Goal: Information Seeking & Learning: Check status

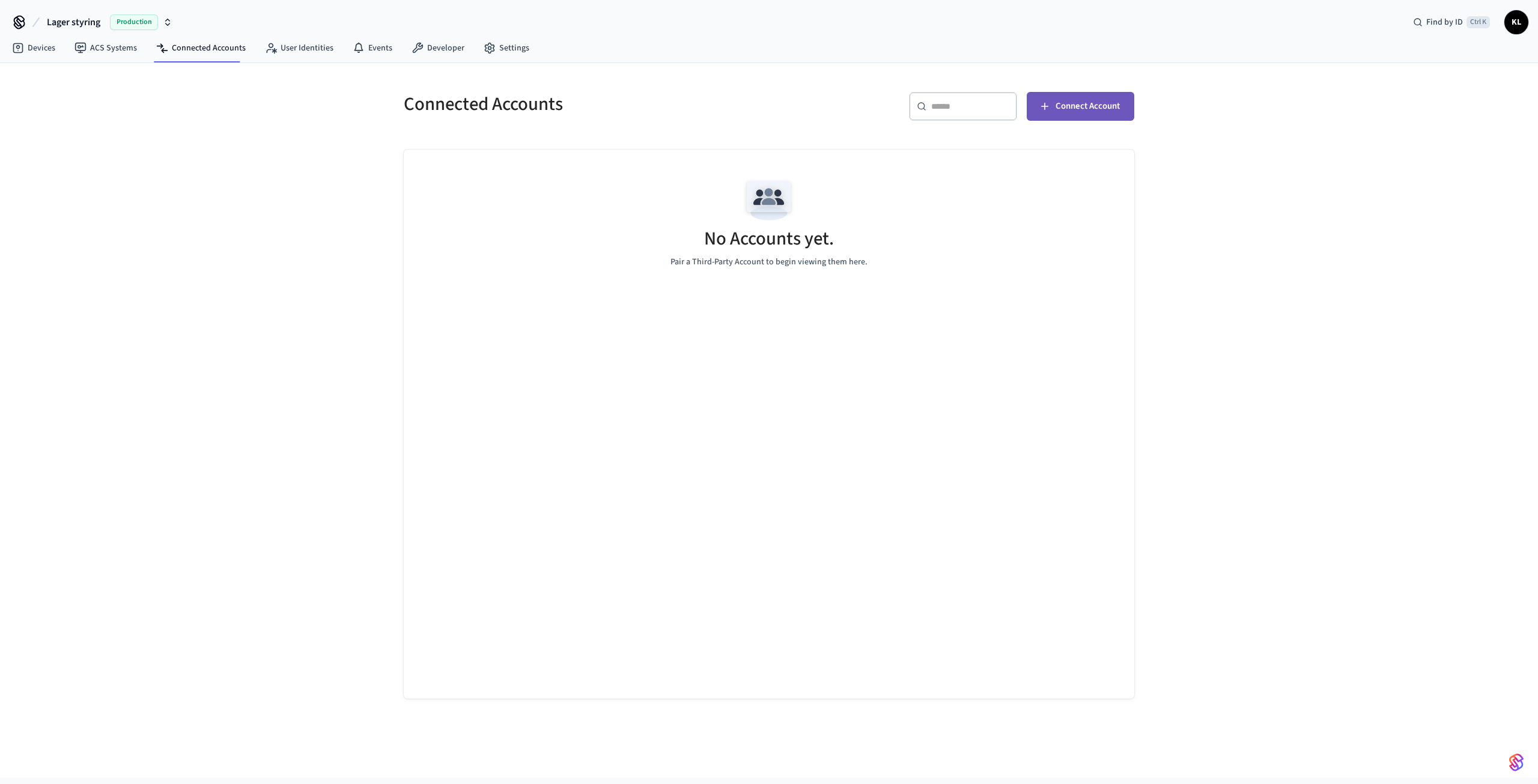
click at [1089, 105] on span "Connect Account" at bounding box center [1087, 106] width 64 height 16
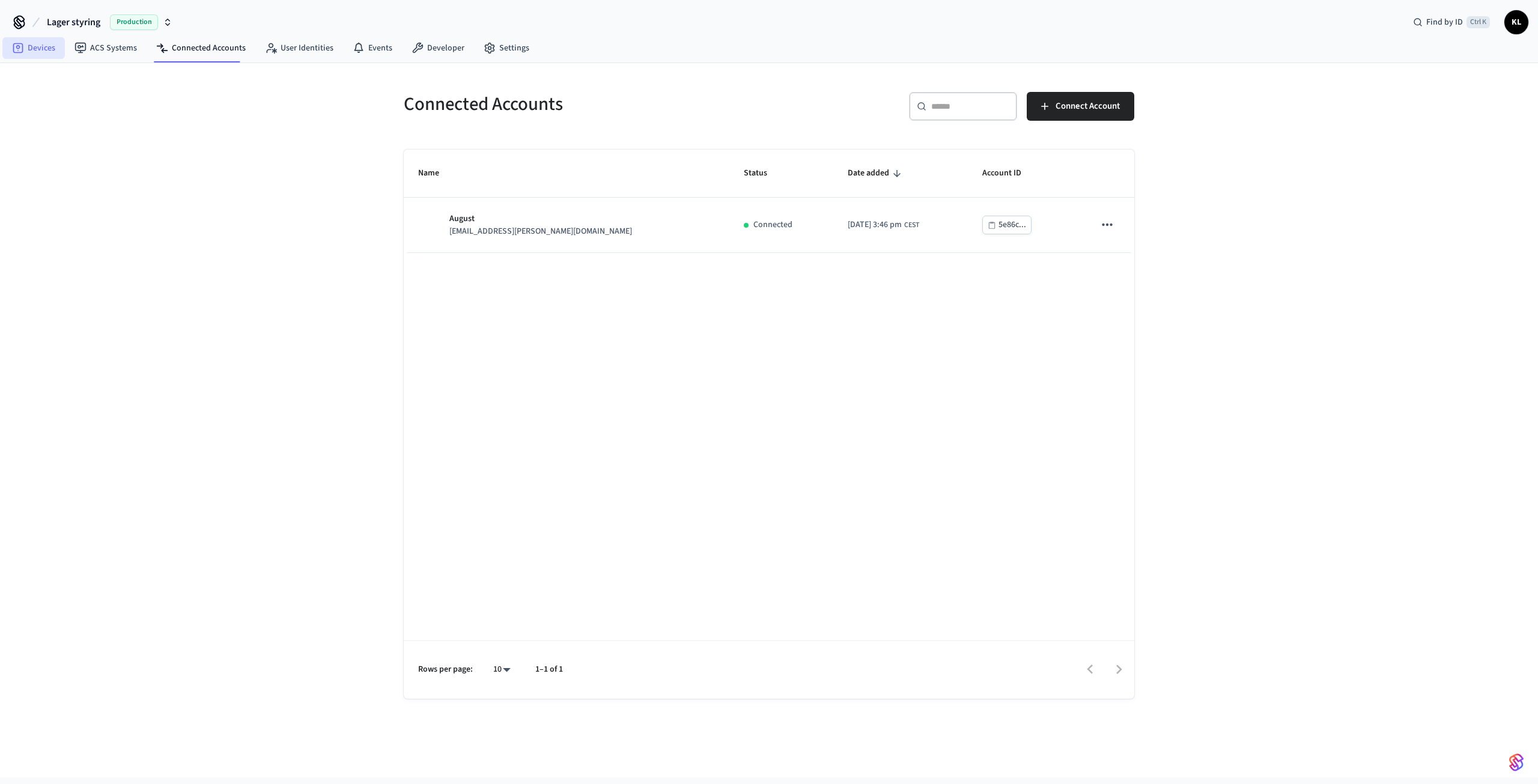
click at [38, 55] on link "Devices" at bounding box center [33, 48] width 62 height 22
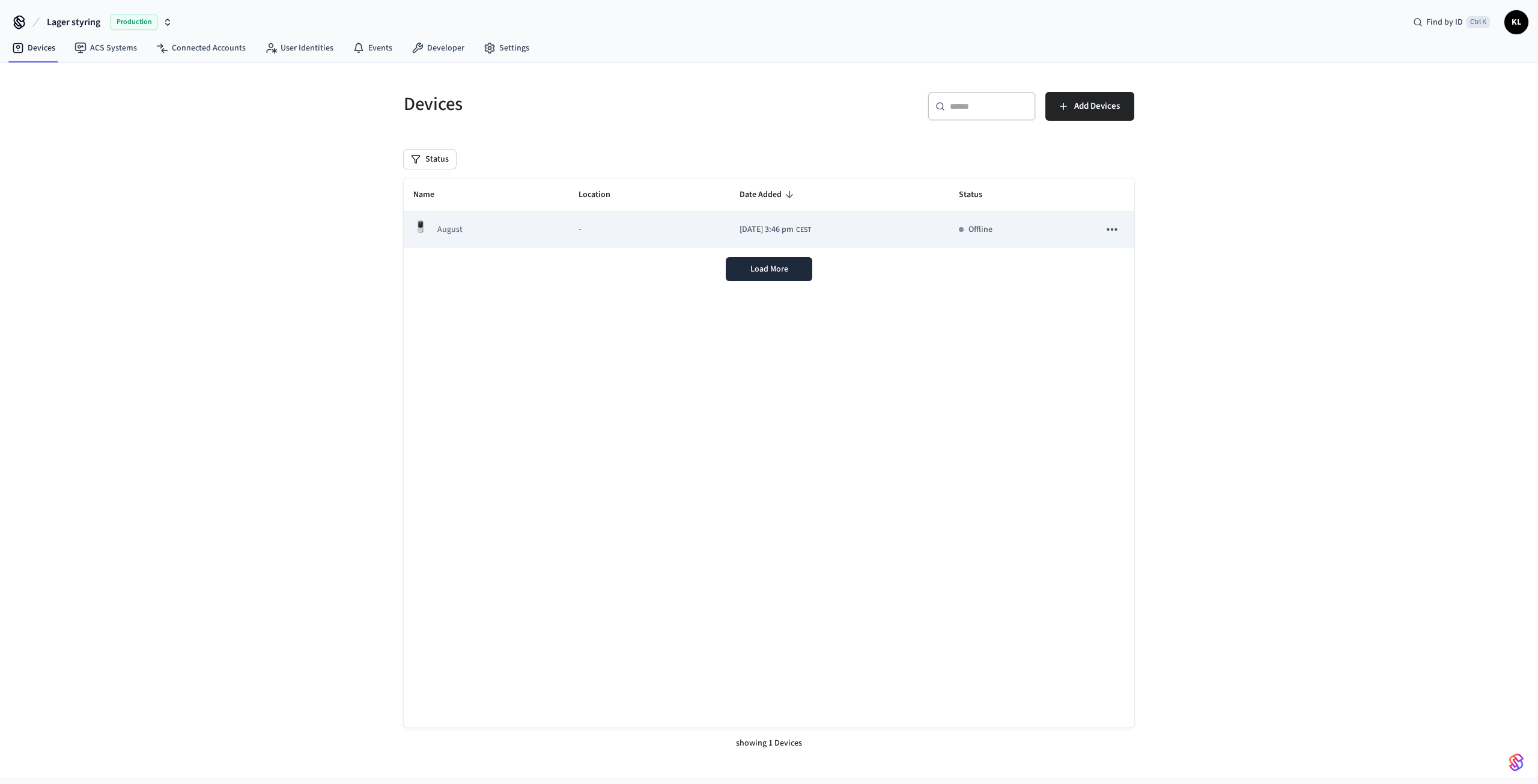
click at [759, 221] on td "2025/10/15 at 3:46 pm CEST" at bounding box center [839, 229] width 219 height 35
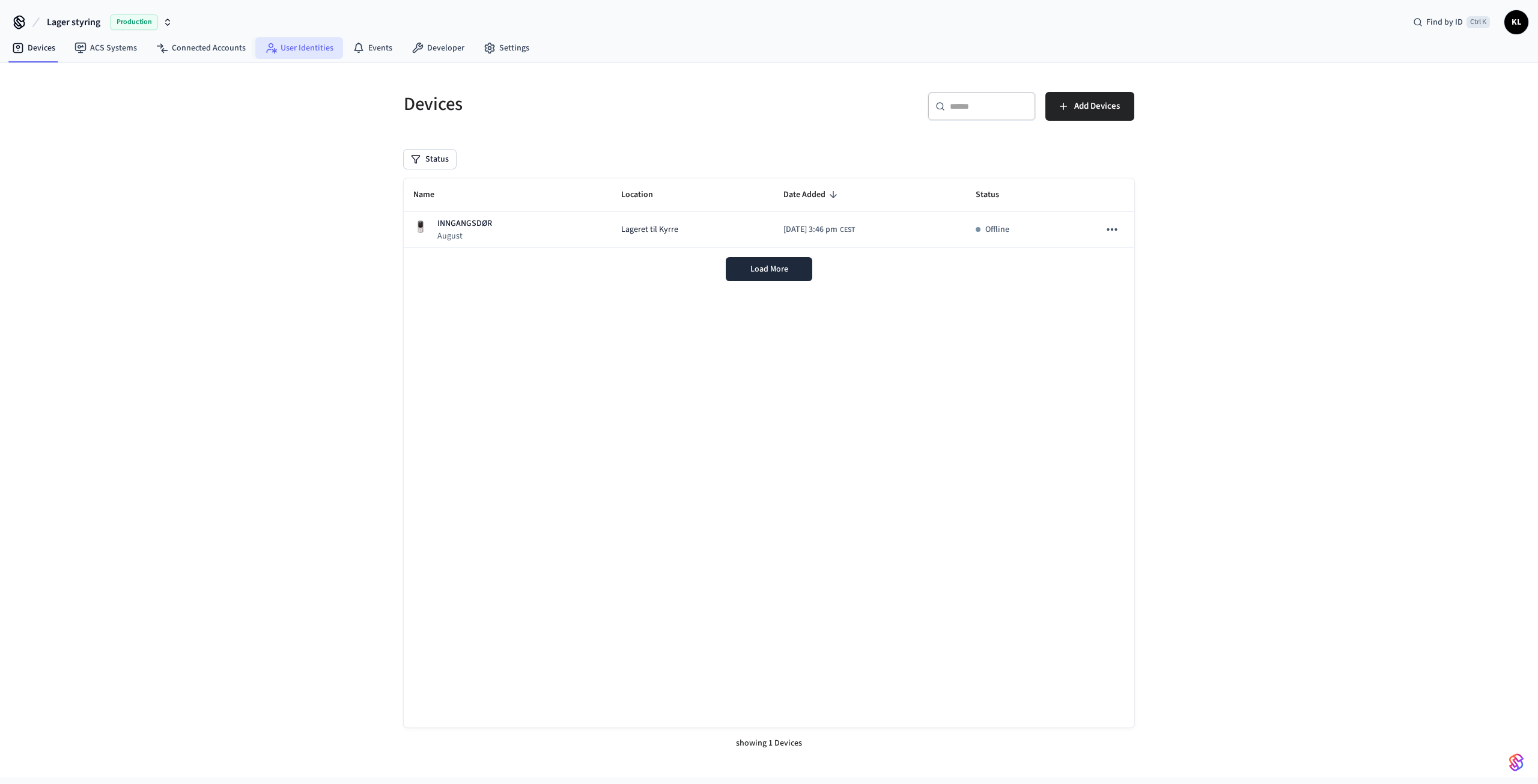
click at [298, 48] on link "User Identities" at bounding box center [299, 48] width 88 height 22
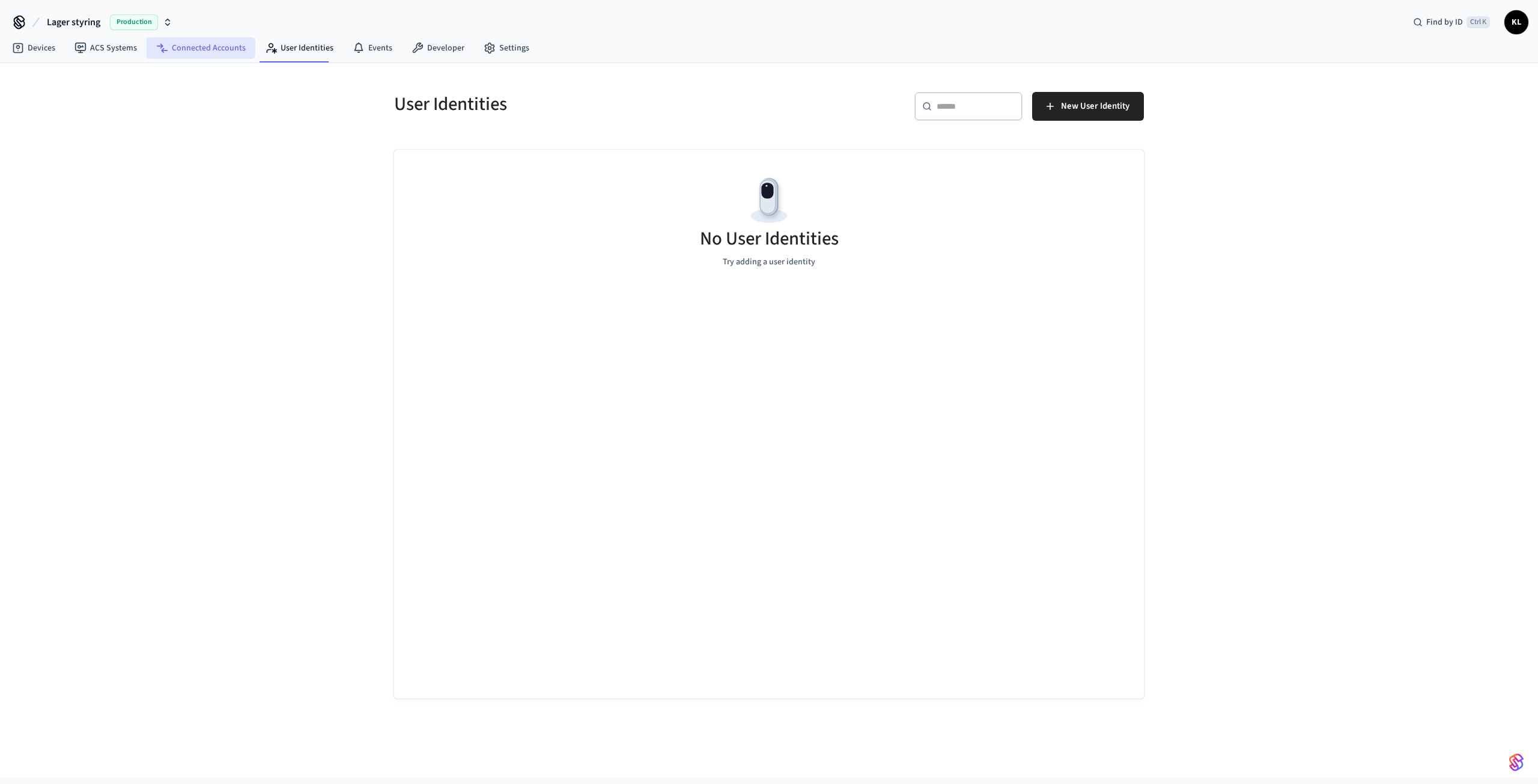
click at [187, 52] on link "Connected Accounts" at bounding box center [201, 48] width 109 height 22
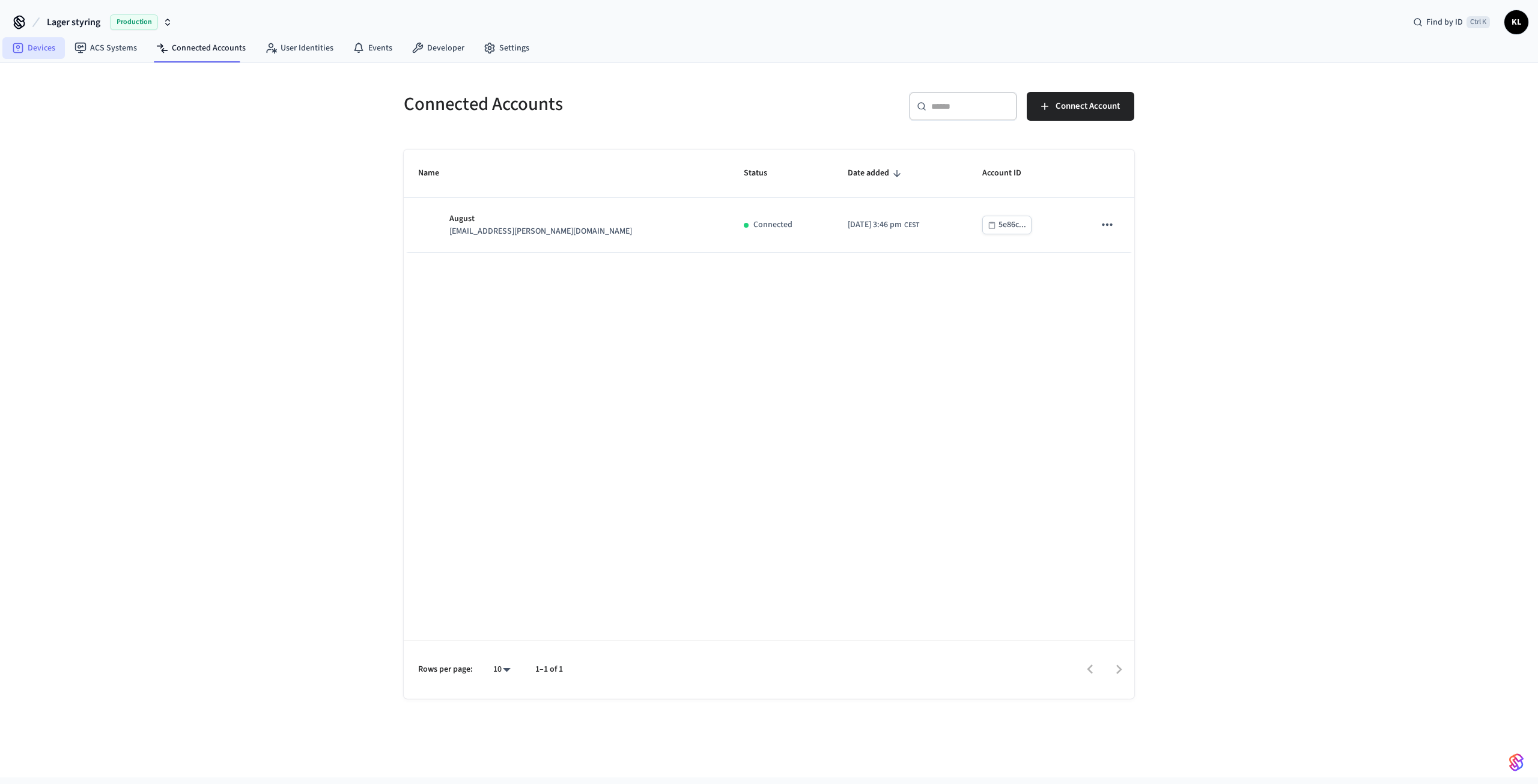
click at [36, 48] on link "Devices" at bounding box center [33, 48] width 62 height 22
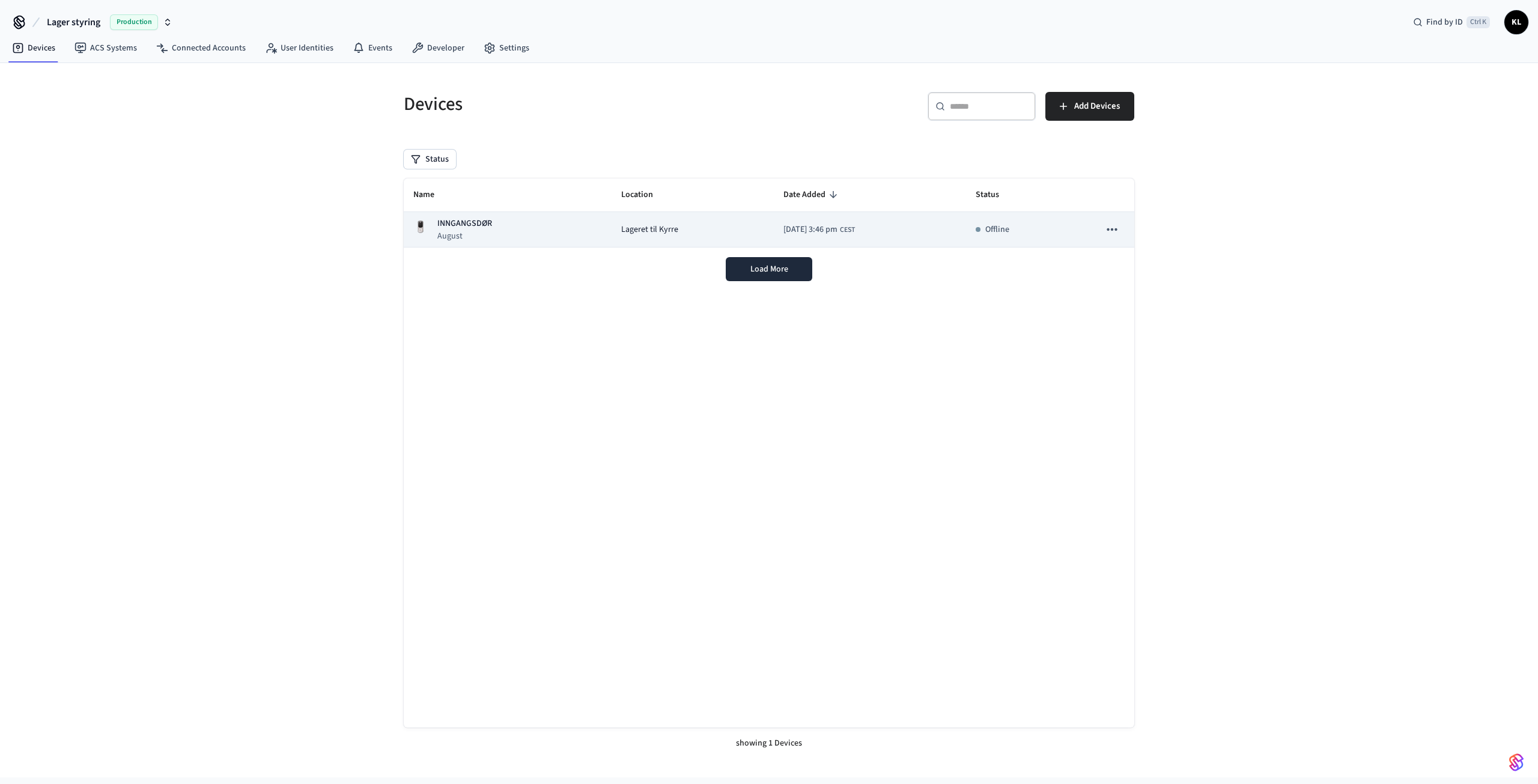
click at [522, 230] on div "INNGANGSDØR August" at bounding box center [507, 230] width 189 height 25
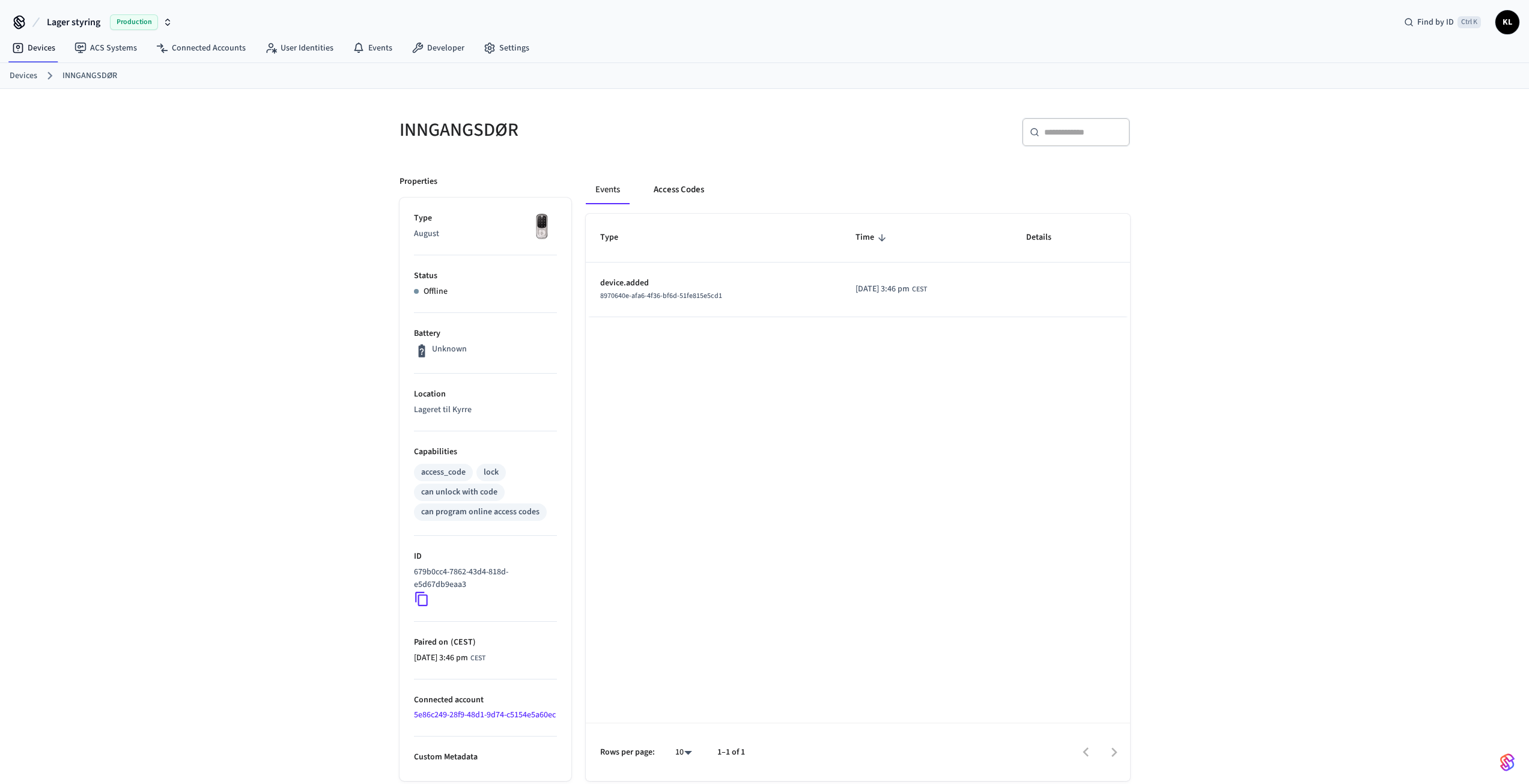
click at [674, 190] on button "Access Codes" at bounding box center [679, 189] width 70 height 29
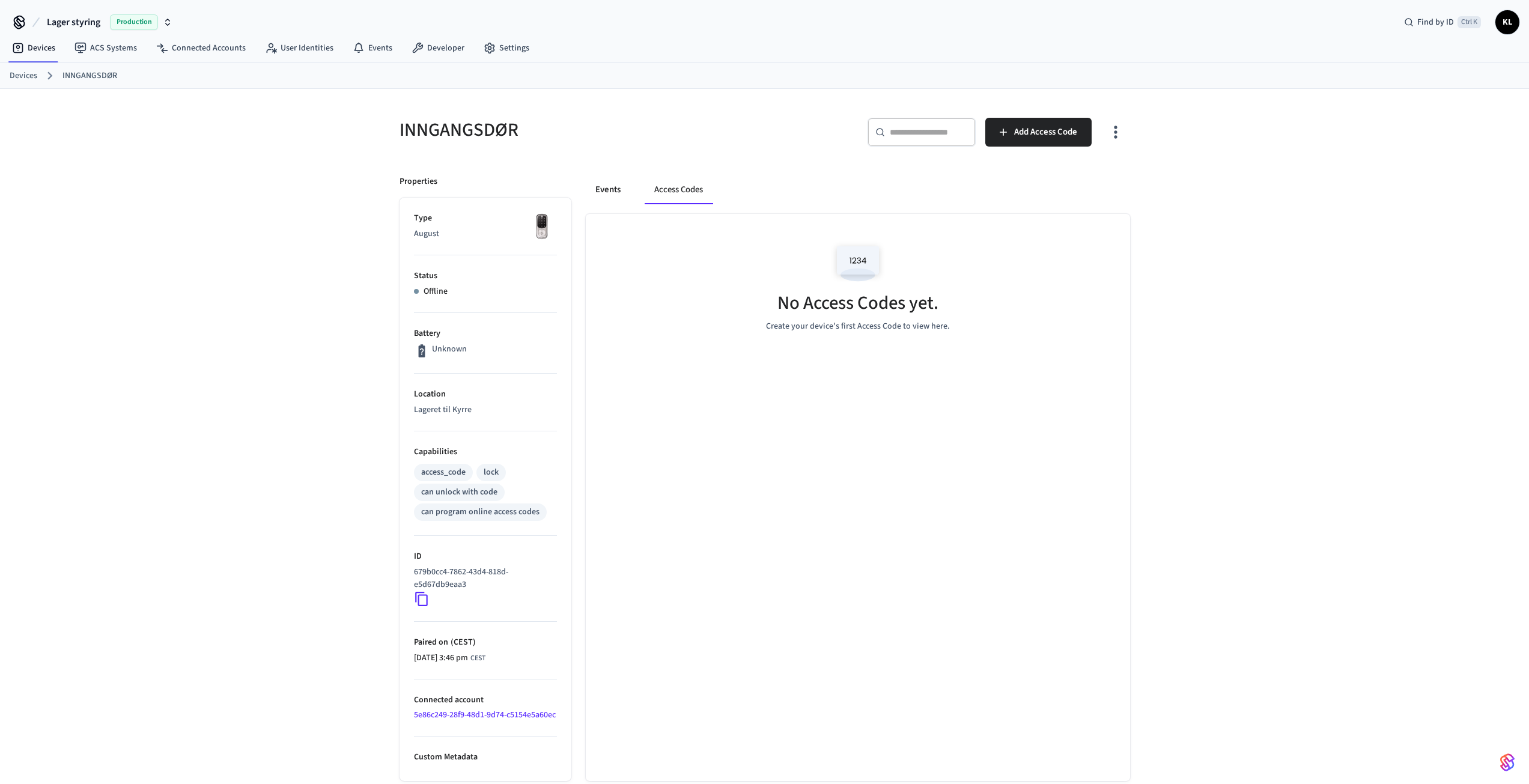
click at [600, 192] on button "Events" at bounding box center [608, 189] width 44 height 29
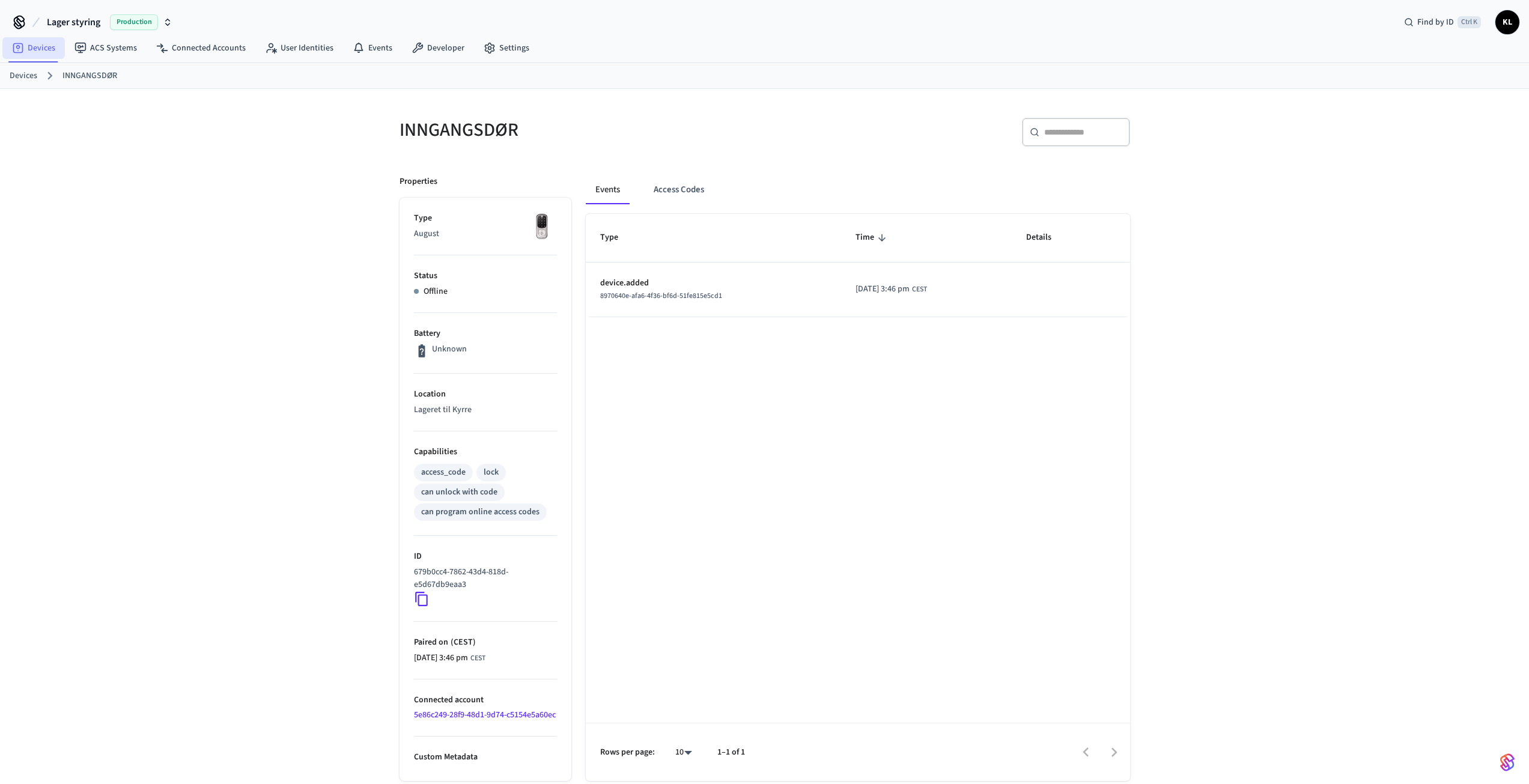
click at [41, 52] on link "Devices" at bounding box center [33, 48] width 62 height 22
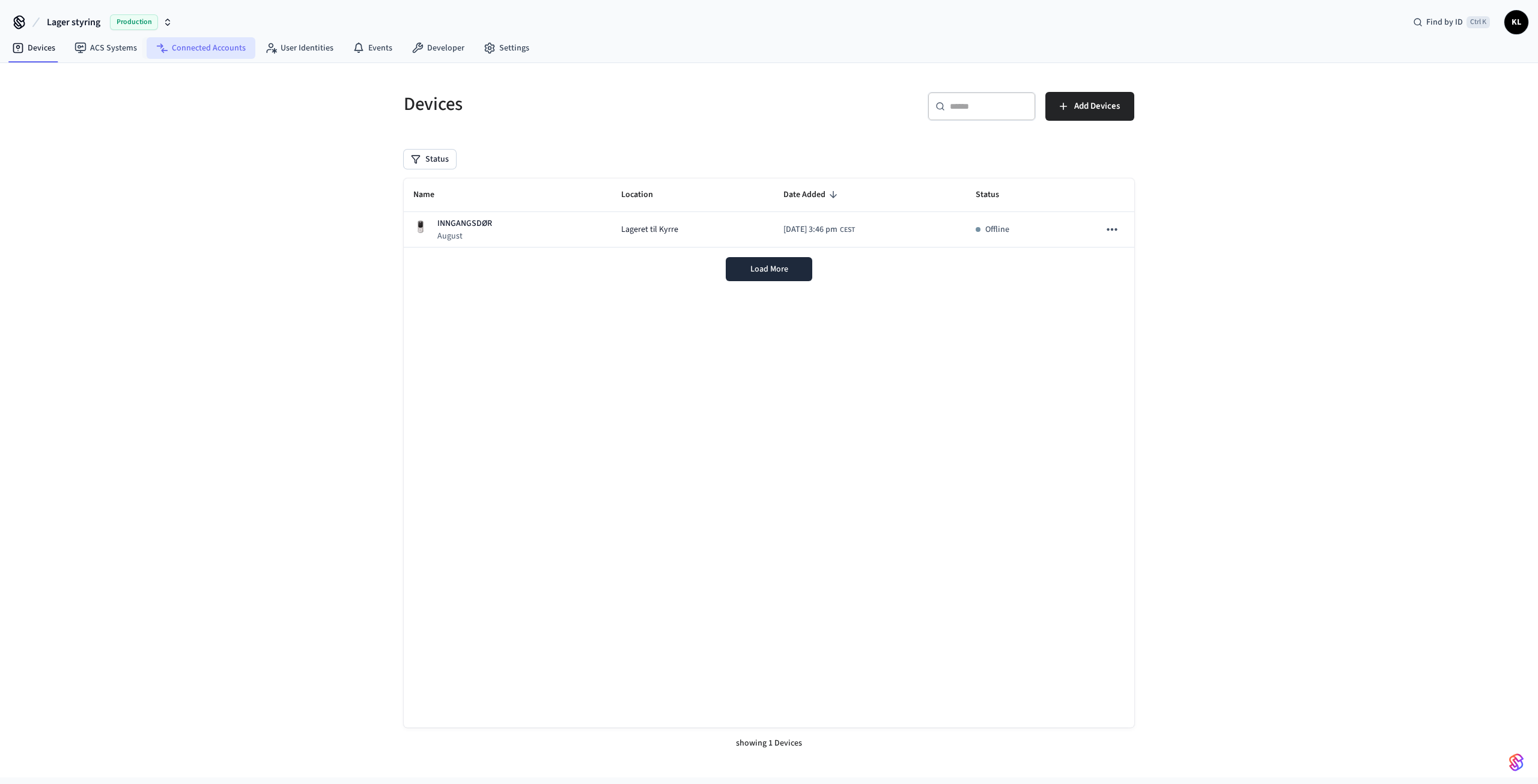
click at [226, 40] on link "Connected Accounts" at bounding box center [201, 48] width 109 height 22
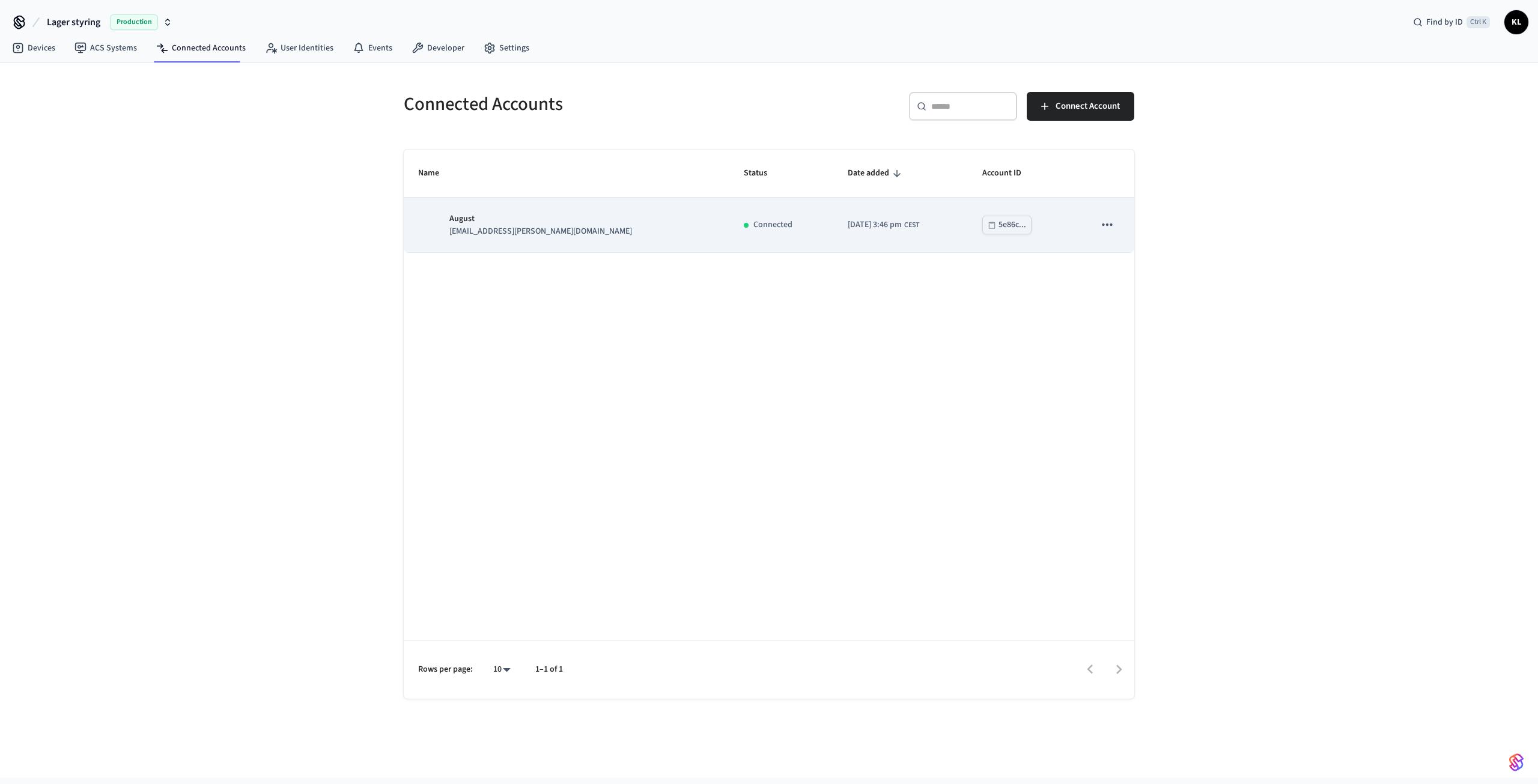
drag, startPoint x: 890, startPoint y: 228, endPoint x: 902, endPoint y: 224, distance: 12.6
click at [896, 226] on td "2025/10/15 at 3:46 pm CEST" at bounding box center [900, 224] width 135 height 55
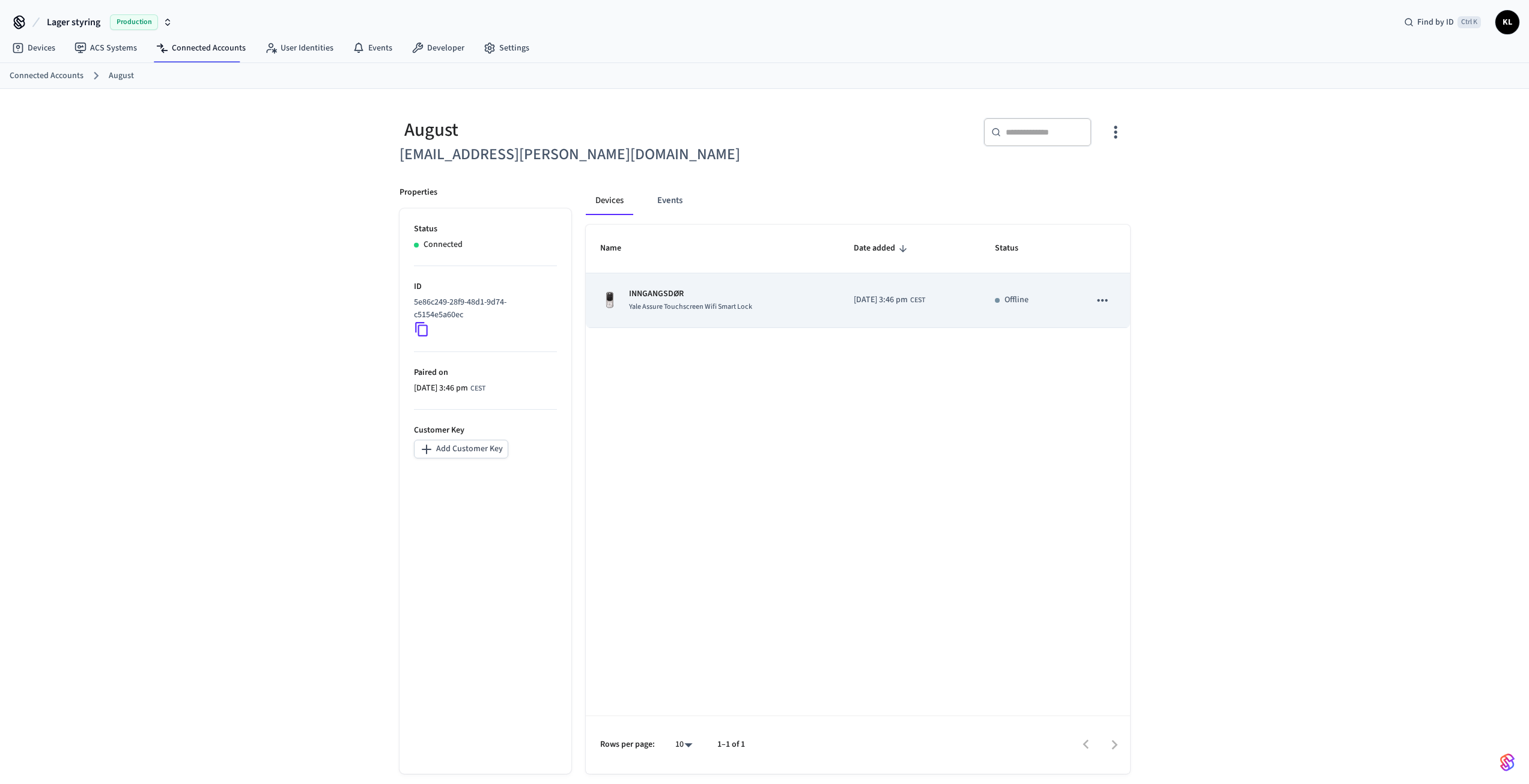
click at [1105, 301] on icon "sticky table" at bounding box center [1102, 300] width 16 height 16
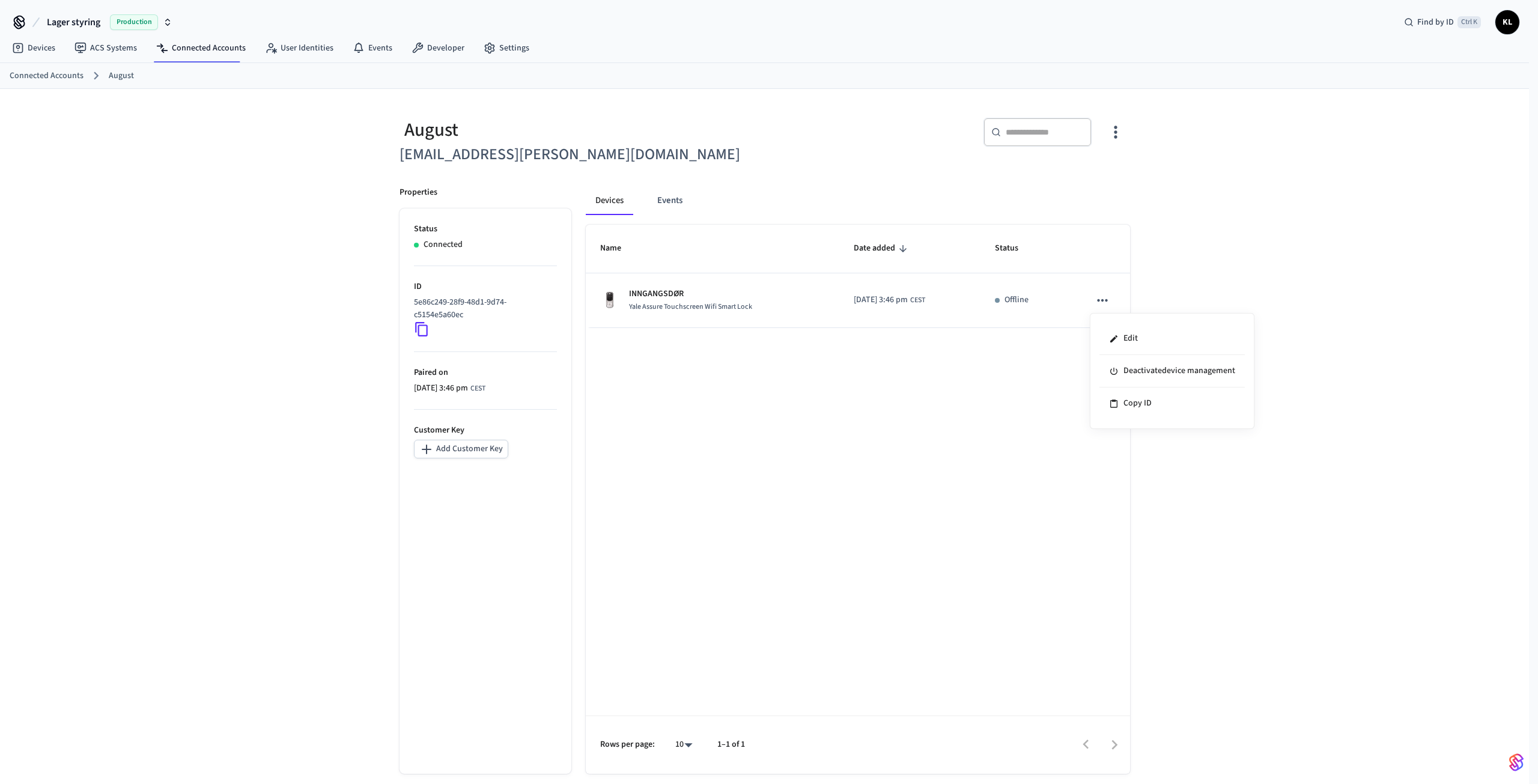
click at [846, 380] on div at bounding box center [769, 392] width 1538 height 784
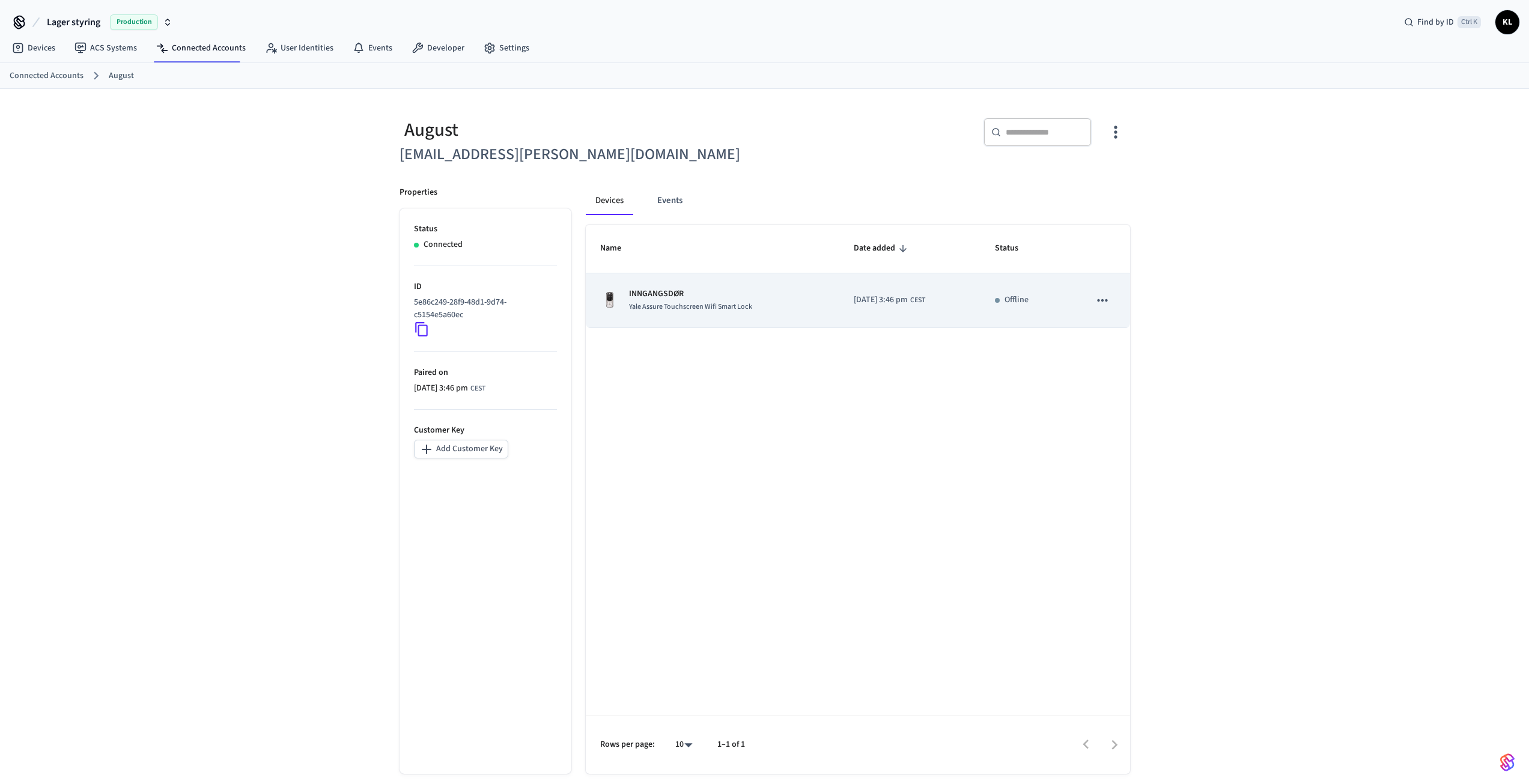
click at [992, 312] on td "Offline" at bounding box center [1028, 300] width 96 height 55
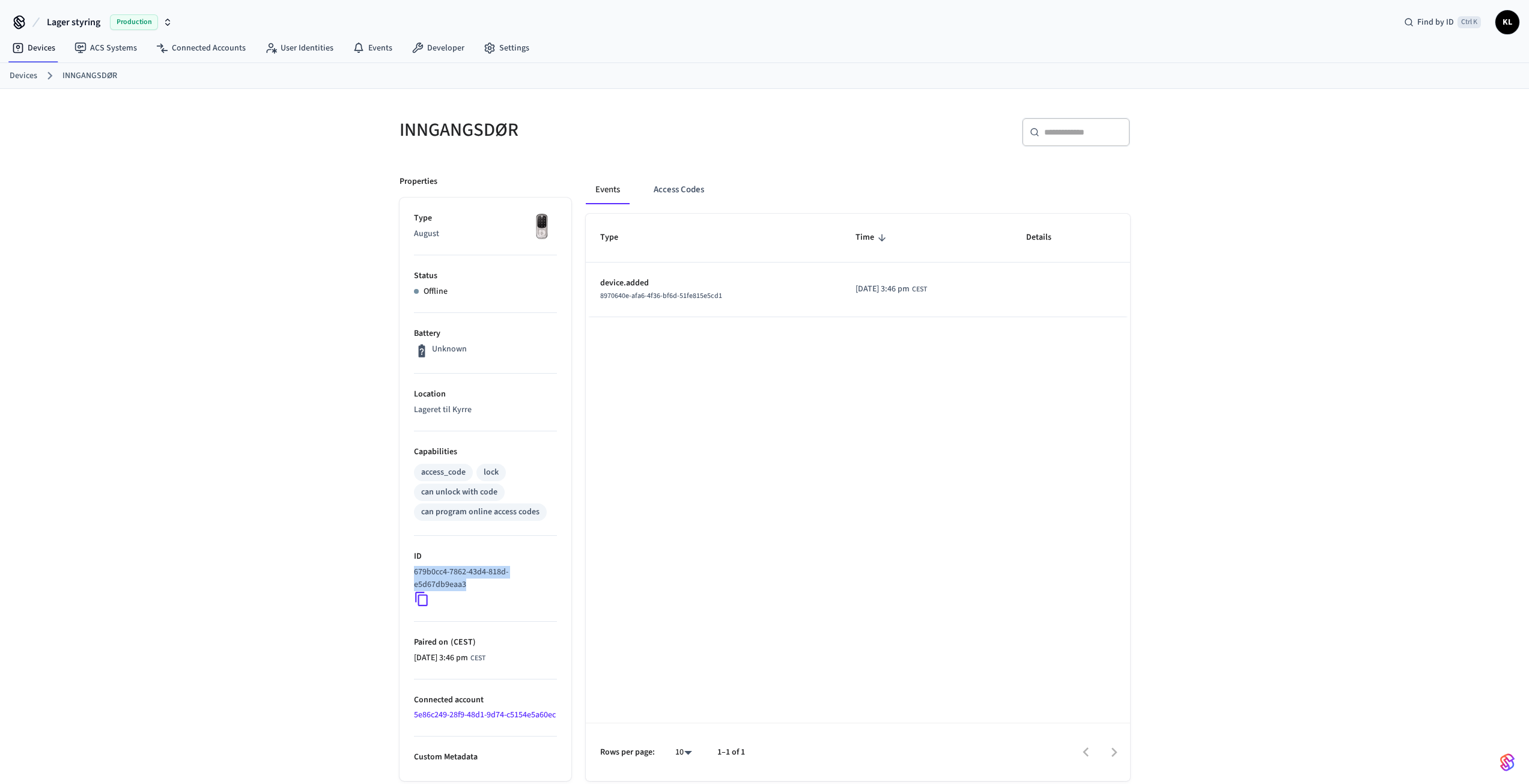
drag, startPoint x: 468, startPoint y: 587, endPoint x: 393, endPoint y: 571, distance: 76.7
click at [393, 571] on div "Properties Type August Status Offline Battery Unknown Location Lageret til Kyrr…" at bounding box center [478, 471] width 186 height 619
click at [424, 604] on icon at bounding box center [421, 598] width 13 height 14
click at [421, 594] on icon at bounding box center [421, 598] width 16 height 16
click at [469, 576] on p "679b0cc4-7862-43d4-818d-e5d67db9eaa3" at bounding box center [483, 578] width 138 height 25
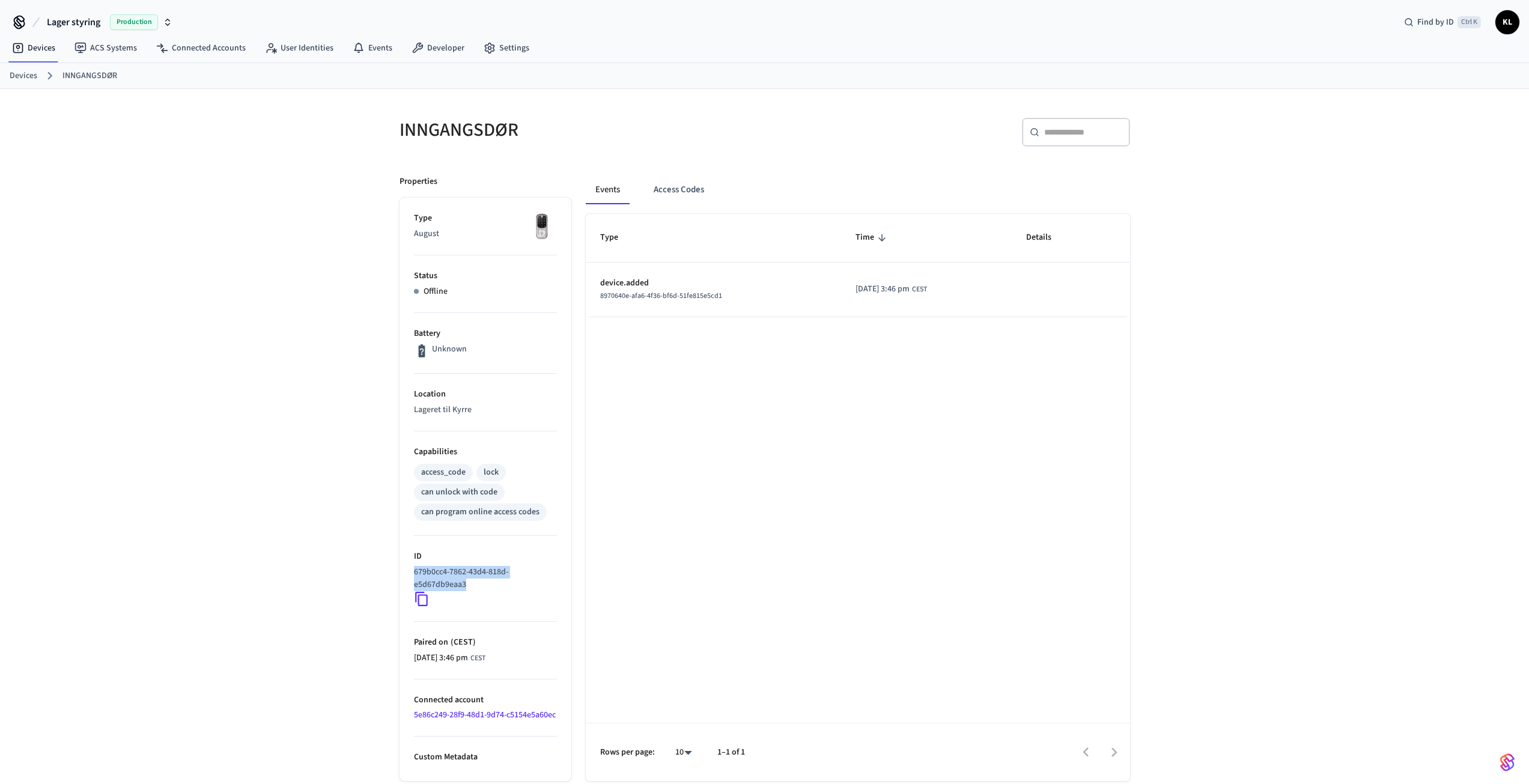
drag, startPoint x: 468, startPoint y: 581, endPoint x: 407, endPoint y: 565, distance: 63.1
click at [407, 565] on ul "Type August Status Offline Battery Unknown Location Lageret til Kyrre Capabilit…" at bounding box center [486, 489] width 172 height 583
copy p "679b0cc4-7862-43d4-818d-e5d67db9eaa3"
click at [468, 582] on p "679b0cc4-7862-43d4-818d-e5d67db9eaa3" at bounding box center [483, 578] width 138 height 25
drag, startPoint x: 474, startPoint y: 586, endPoint x: 403, endPoint y: 569, distance: 73.0
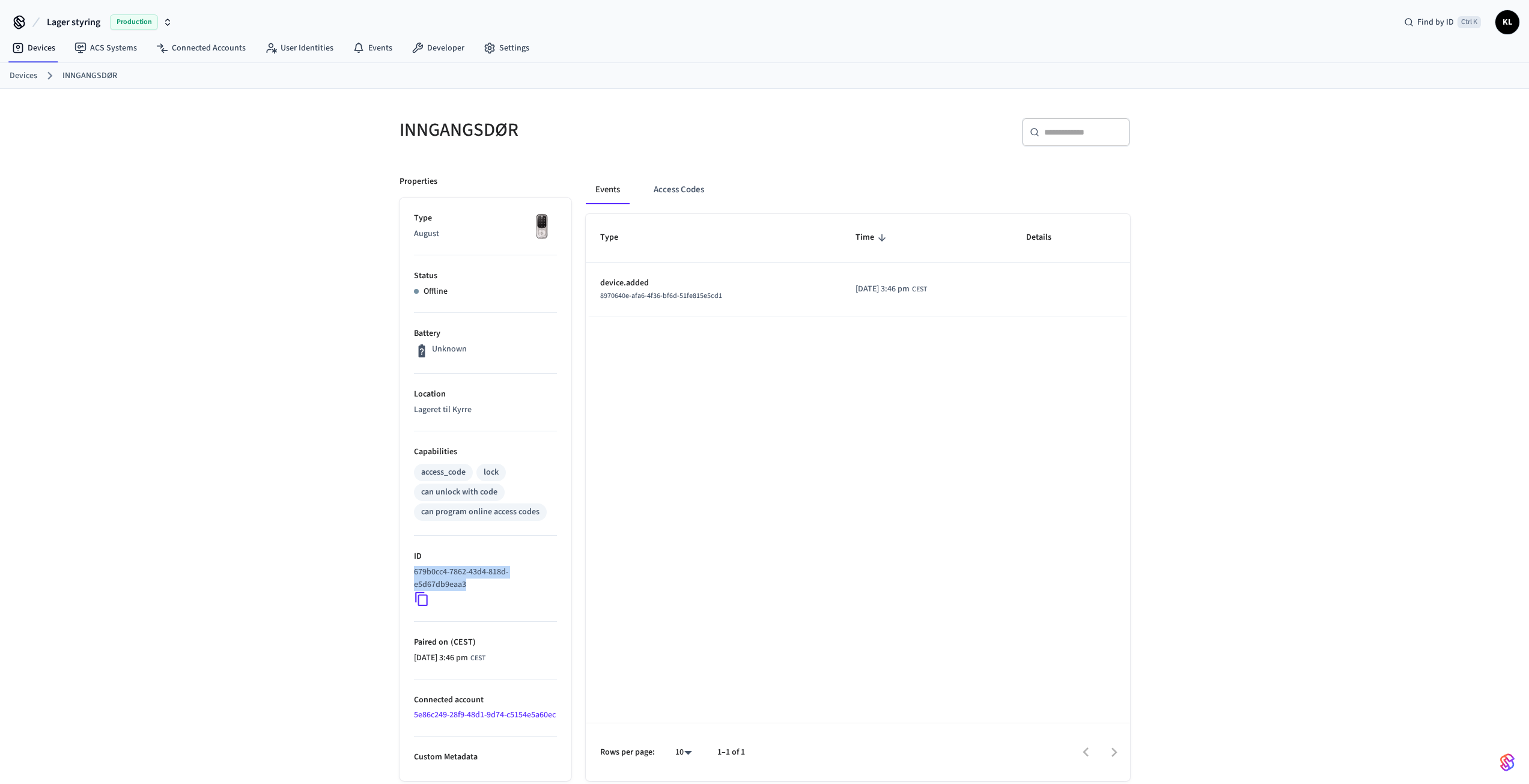
click at [403, 569] on ul "Type August Status Offline Battery Unknown Location Lageret til Kyrre Capabilit…" at bounding box center [486, 489] width 172 height 583
copy p "679b0cc4-7862-43d4-818d-e5d67db9eaa3"
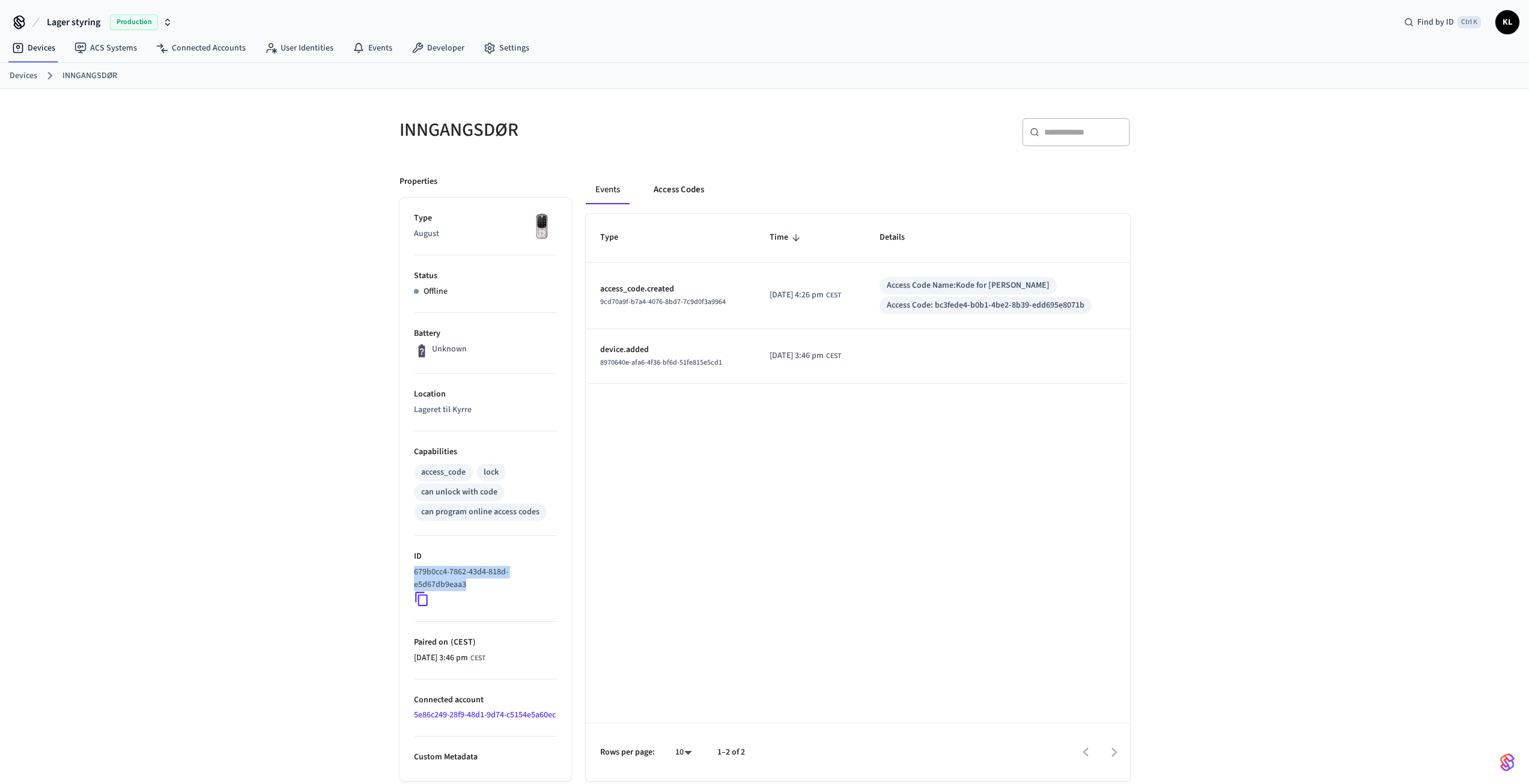
click at [670, 190] on button "Access Codes" at bounding box center [679, 189] width 70 height 29
